Goal: Book appointment/travel/reservation

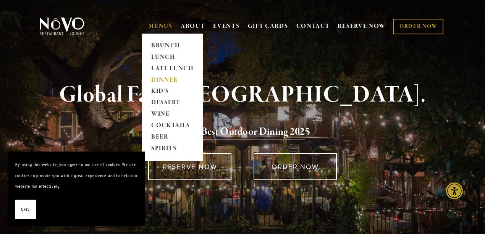
click at [156, 78] on link "DINNER" at bounding box center [173, 79] width 48 height 11
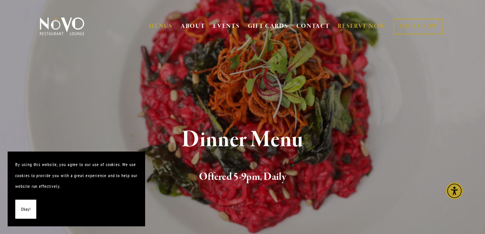
click at [367, 26] on link "RESERVE NOW" at bounding box center [362, 26] width 48 height 15
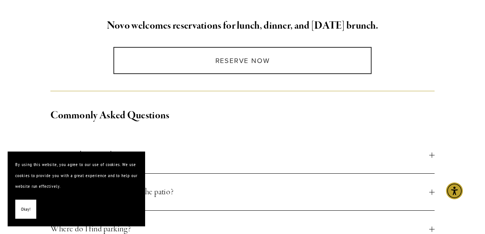
scroll to position [204, 0]
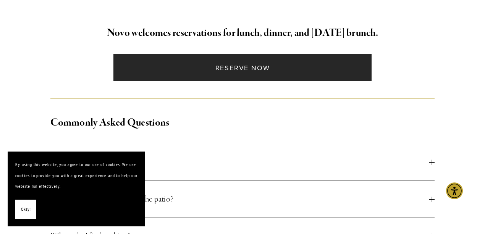
click at [245, 70] on link "Reserve Now" at bounding box center [242, 67] width 258 height 27
